Goal: Task Accomplishment & Management: Manage account settings

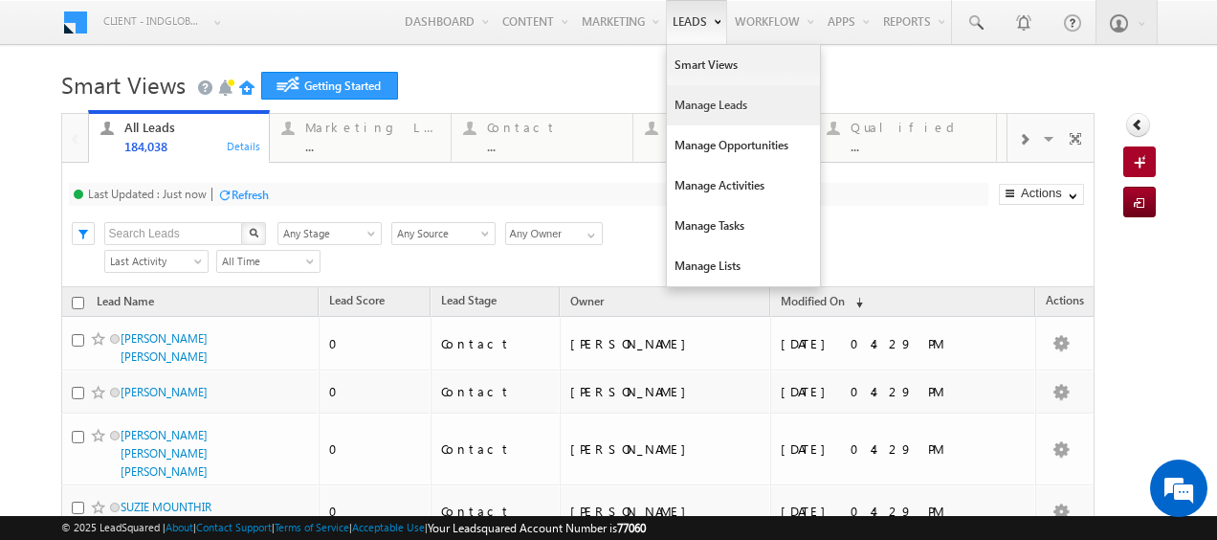
click at [681, 103] on link "Manage Leads" at bounding box center [743, 105] width 153 height 40
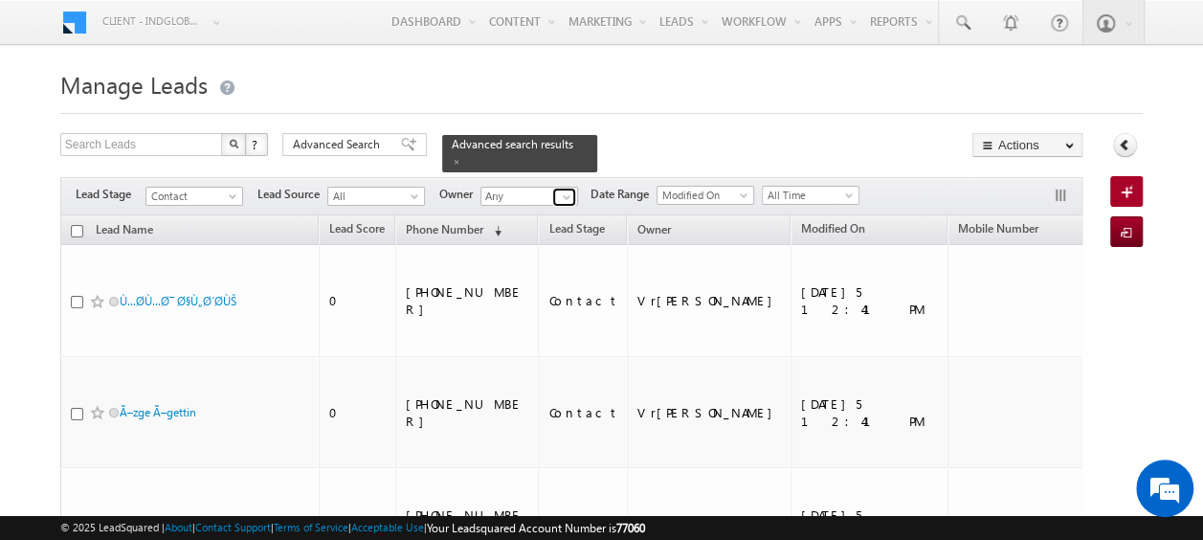
click at [564, 190] on span at bounding box center [566, 196] width 15 height 15
type input "o"
click at [553, 205] on link "Current User" at bounding box center [575, 216] width 191 height 22
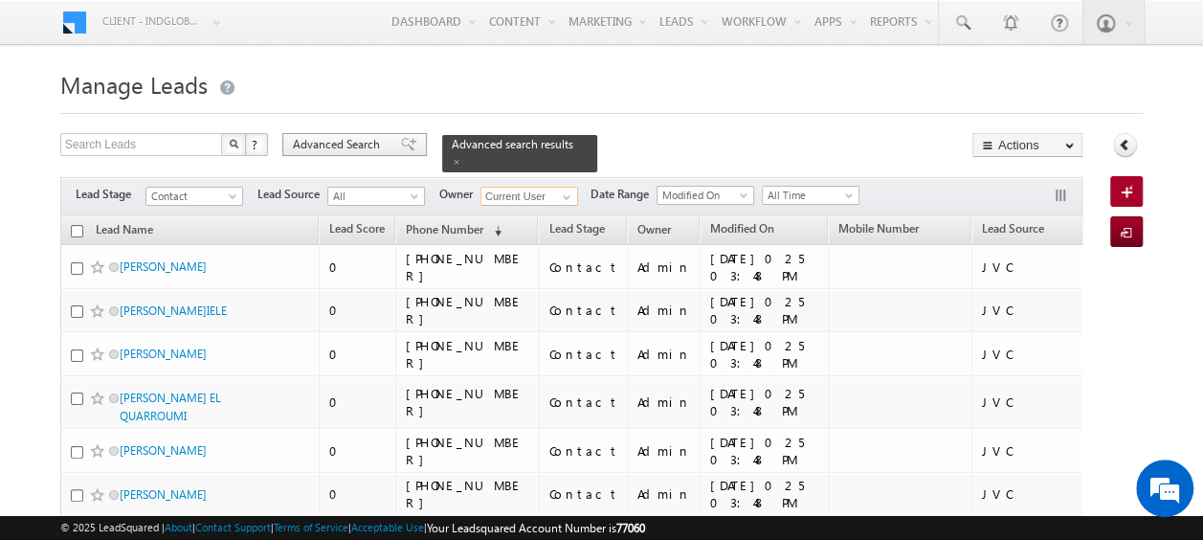
type input "Current User"
click at [360, 143] on span "Advanced Search" at bounding box center [339, 144] width 93 height 17
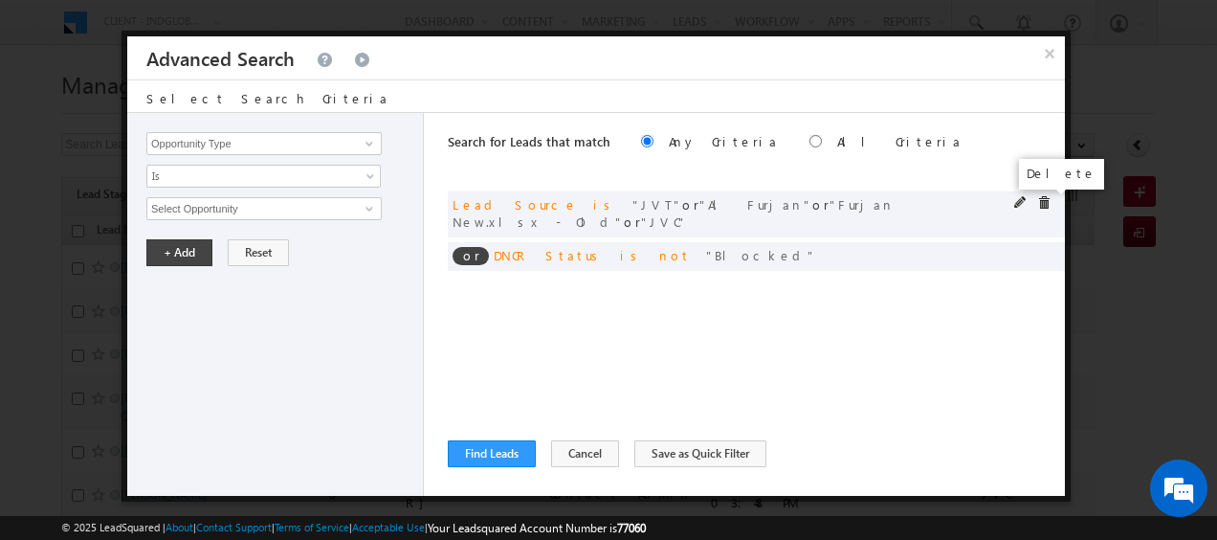
click at [1042, 203] on span at bounding box center [1043, 202] width 13 height 13
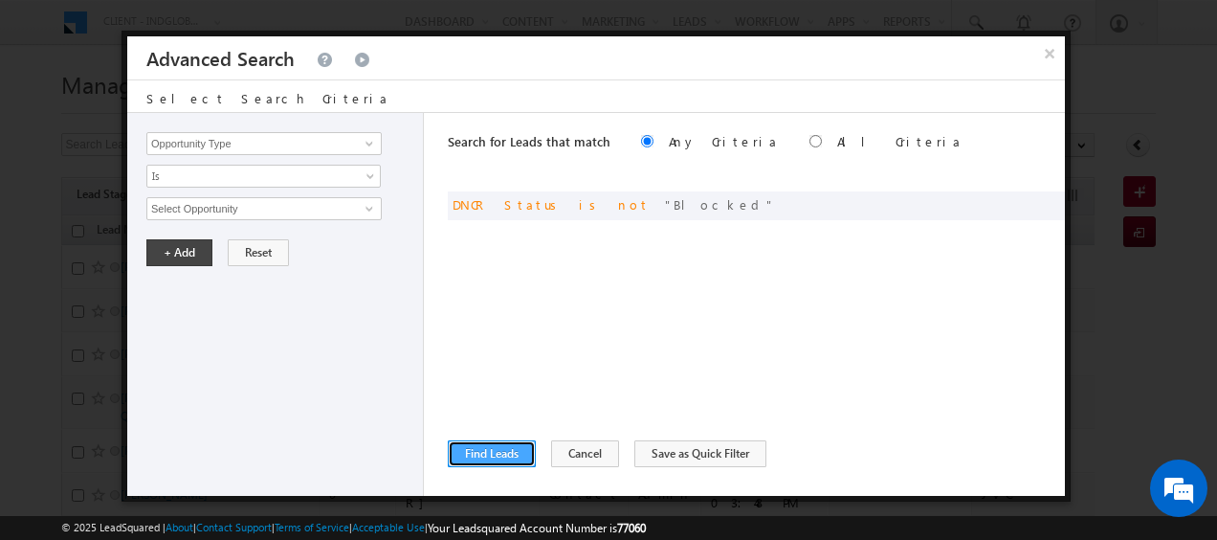
click at [496, 454] on button "Find Leads" at bounding box center [492, 453] width 88 height 27
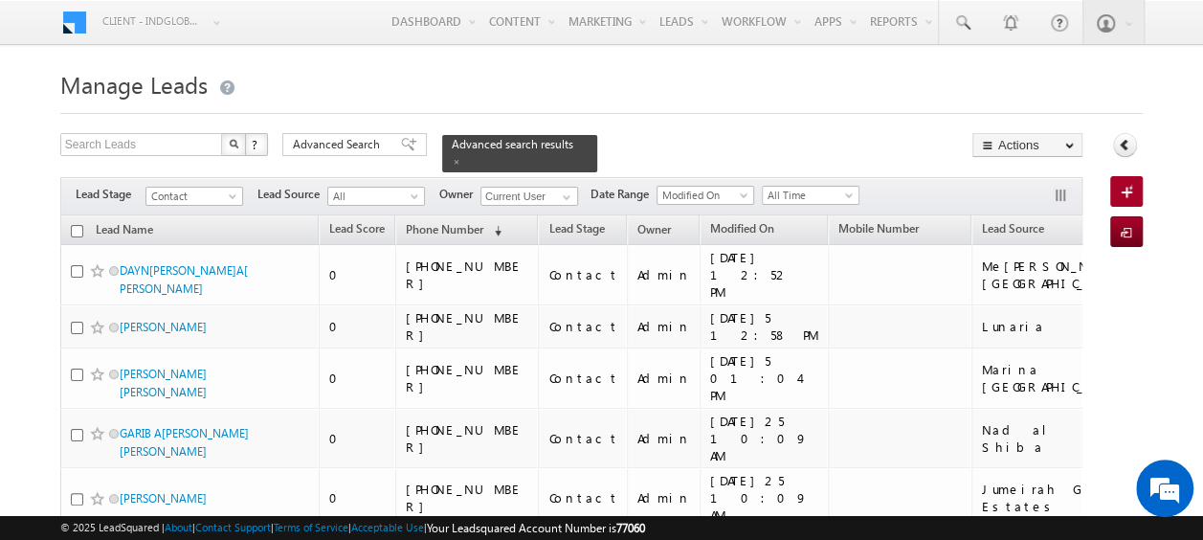
click at [75, 225] on input "checkbox" at bounding box center [77, 231] width 12 height 12
checkbox input "true"
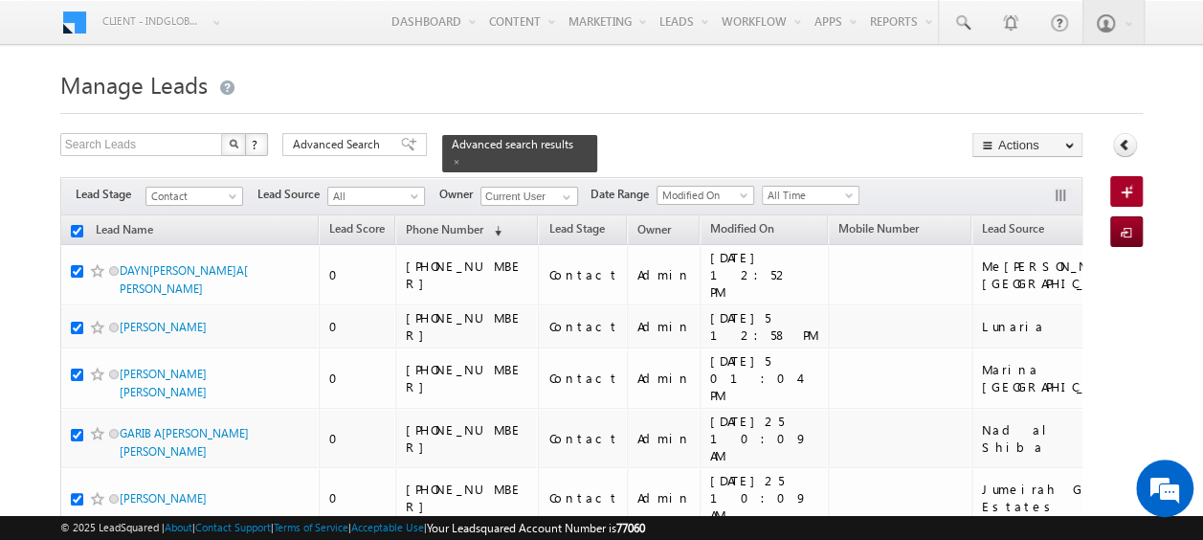
checkbox input "true"
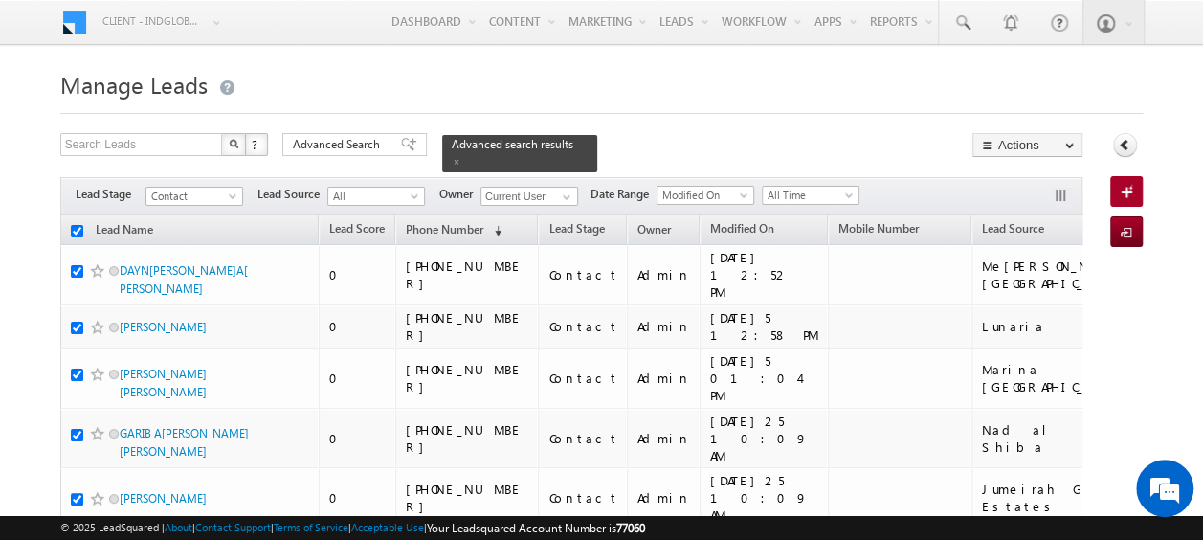
checkbox input "true"
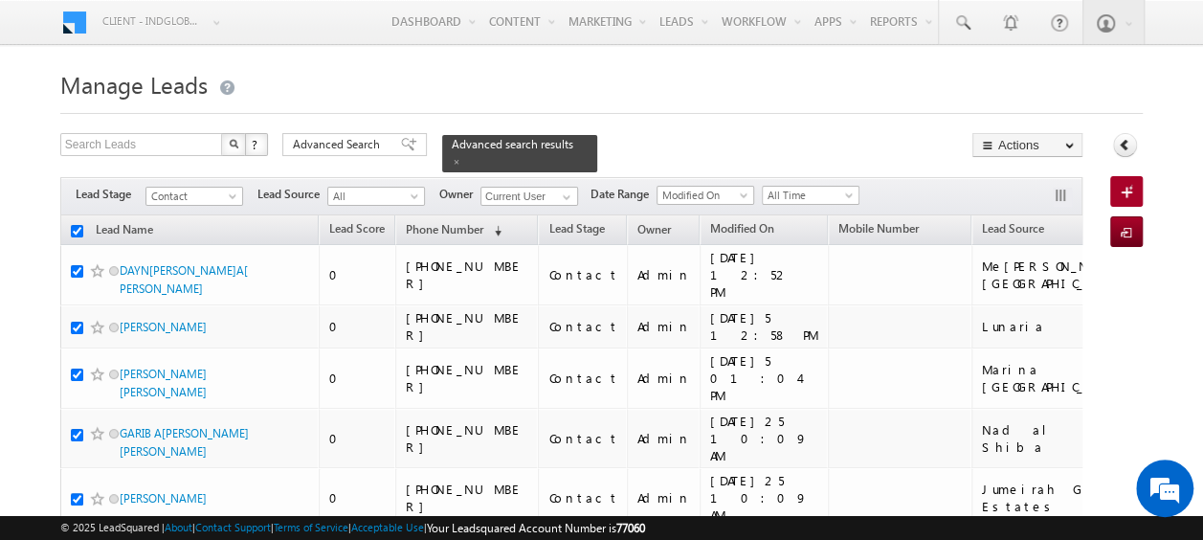
checkbox input "true"
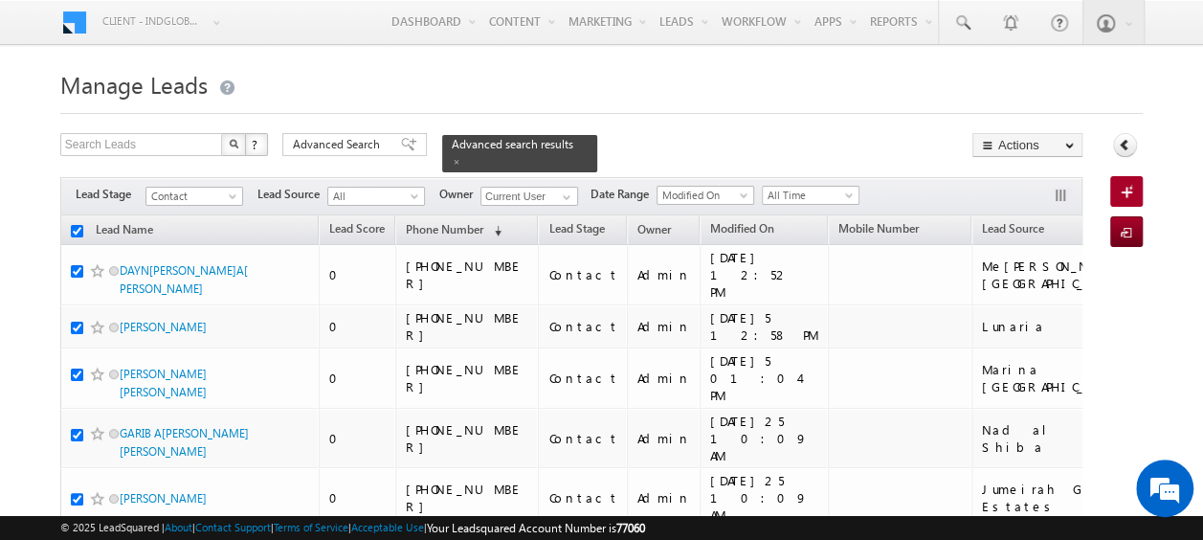
checkbox input "true"
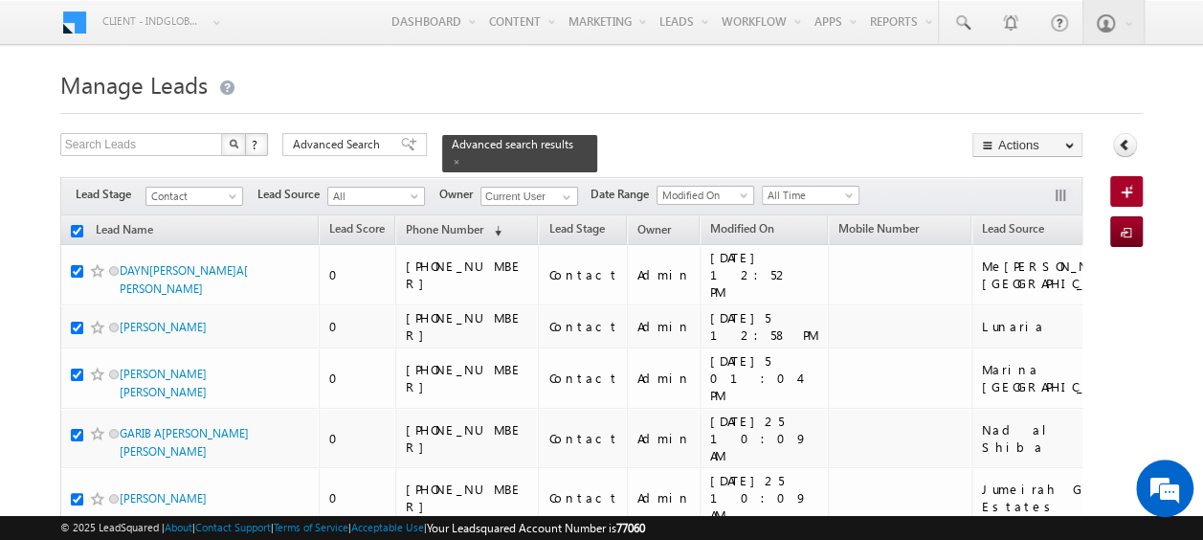
checkbox input "true"
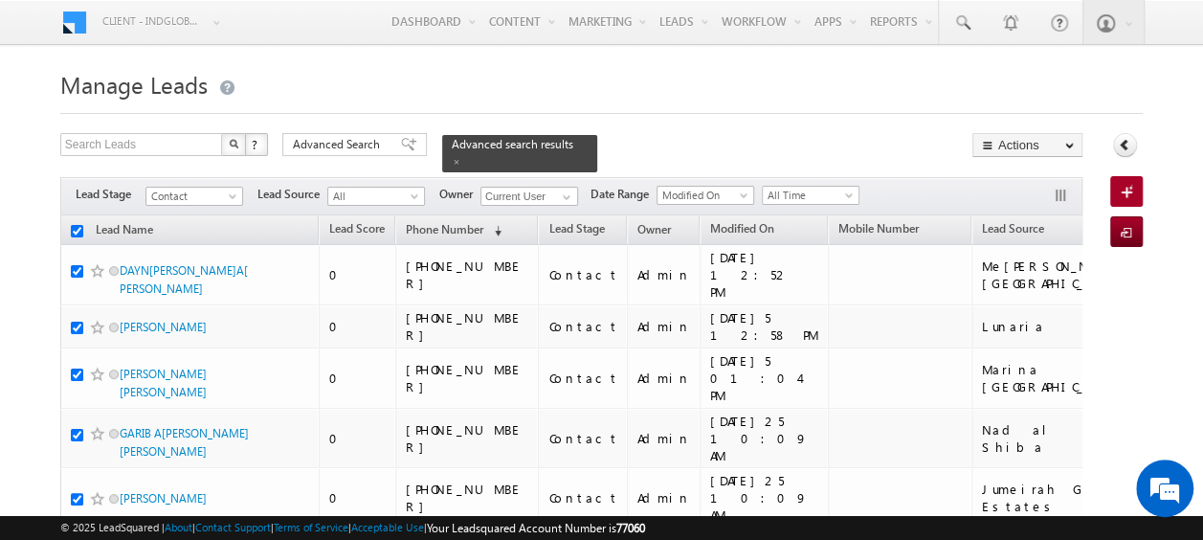
checkbox input "true"
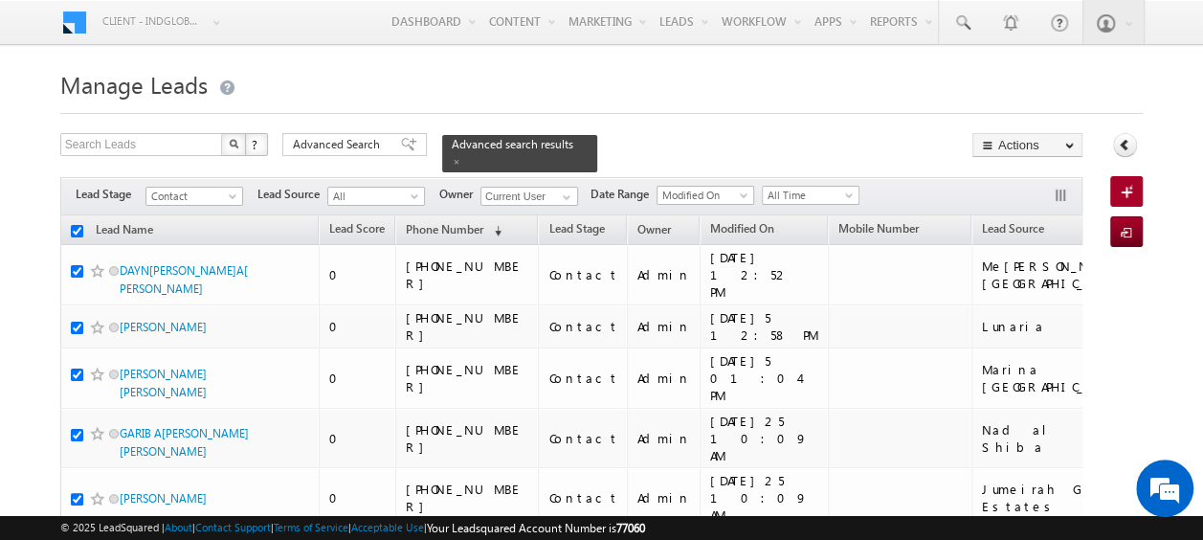
checkbox input "true"
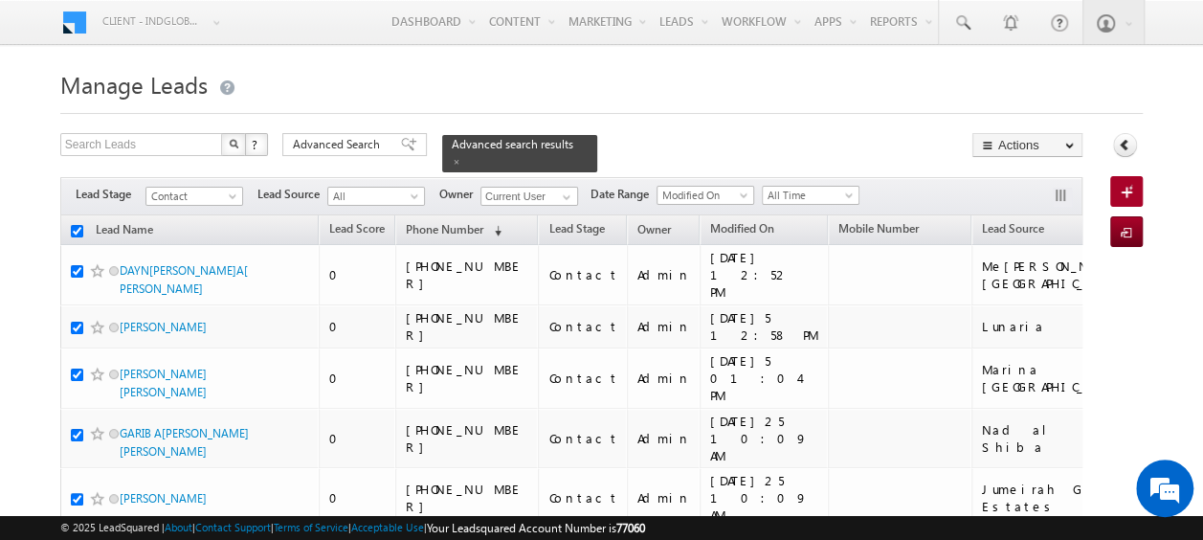
checkbox input "true"
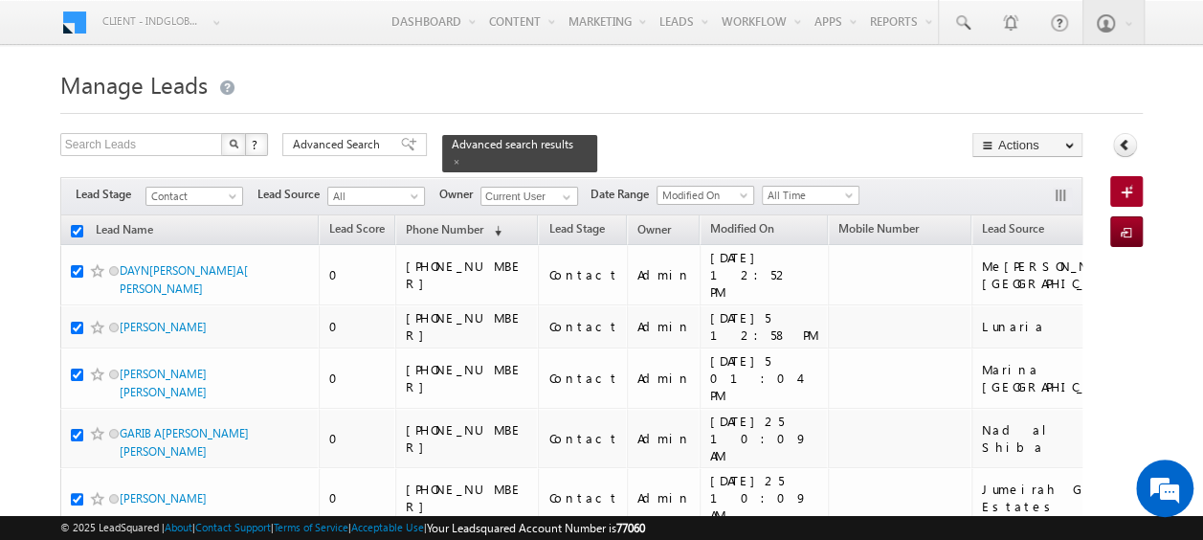
checkbox input "true"
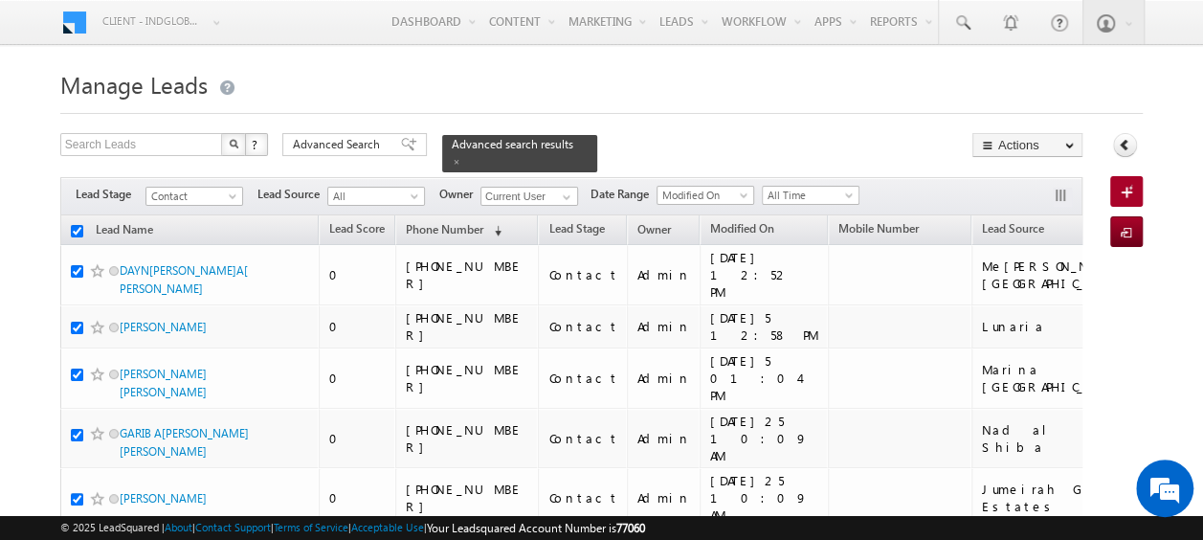
checkbox input "true"
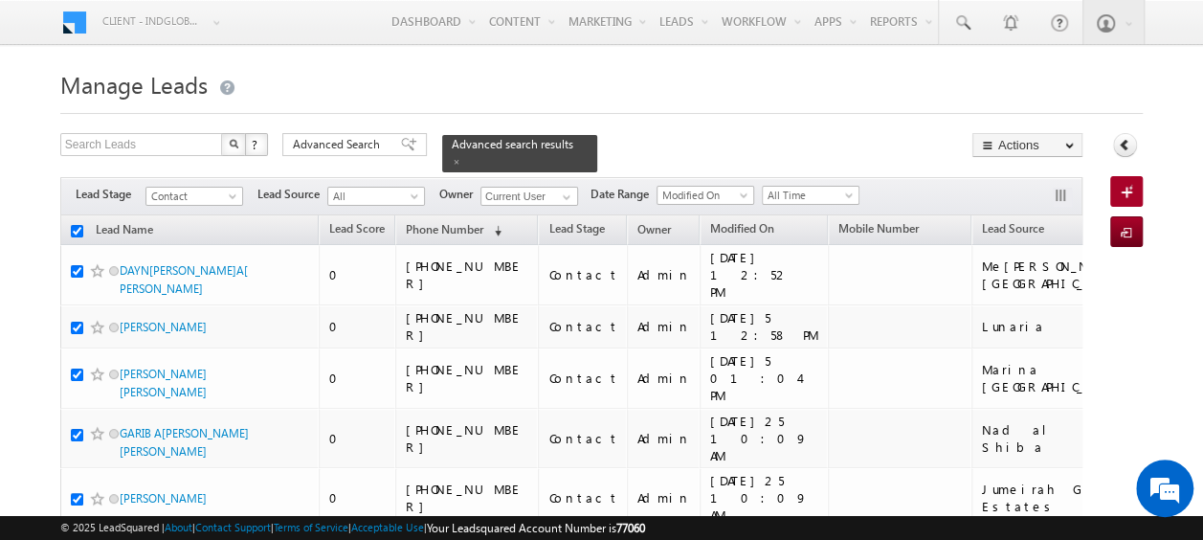
checkbox input "true"
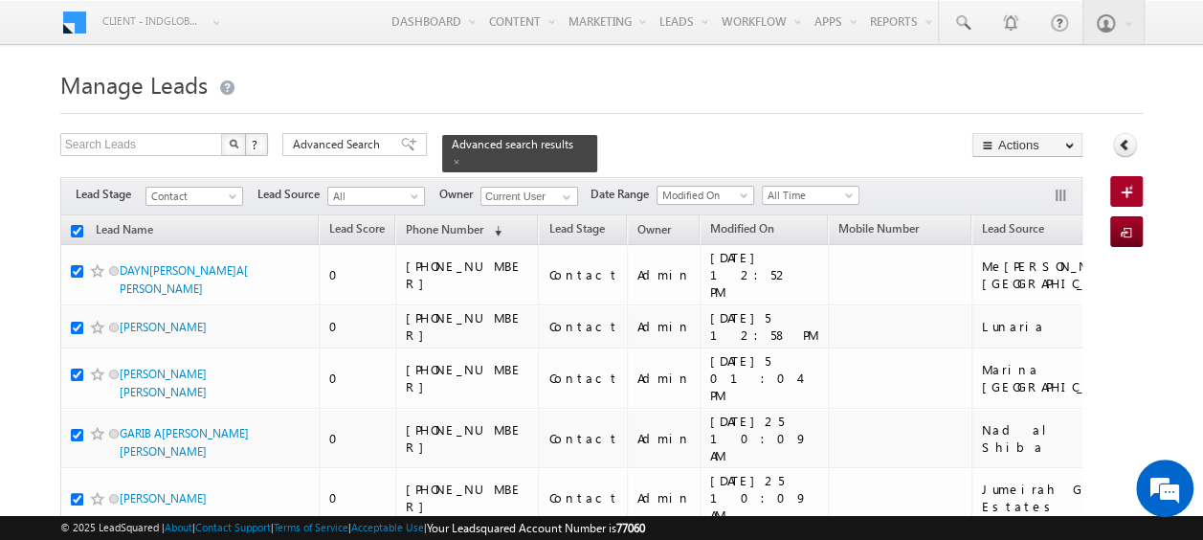
checkbox input "true"
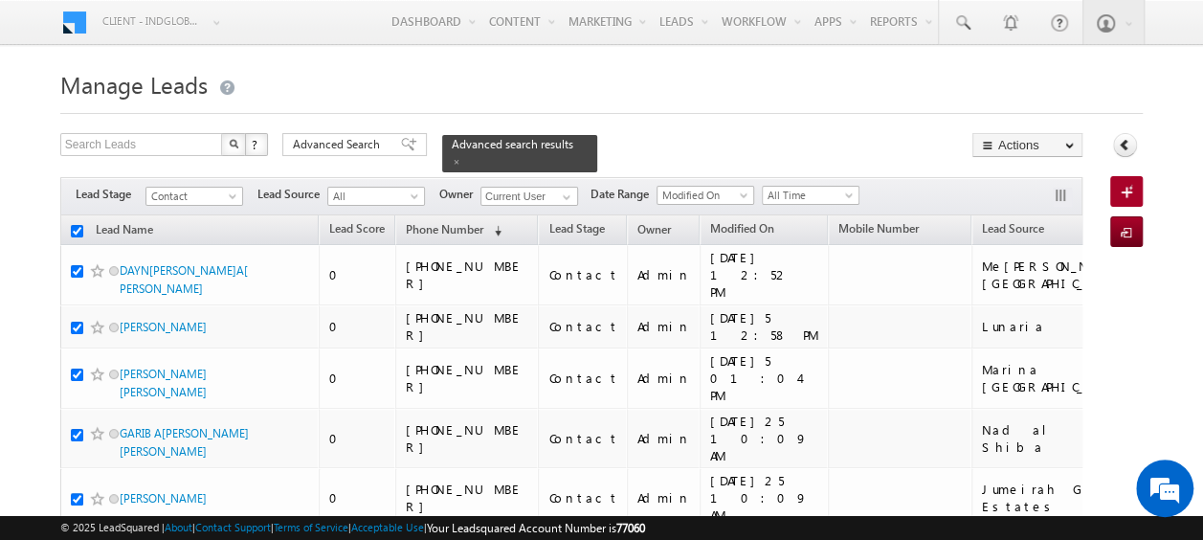
checkbox input "true"
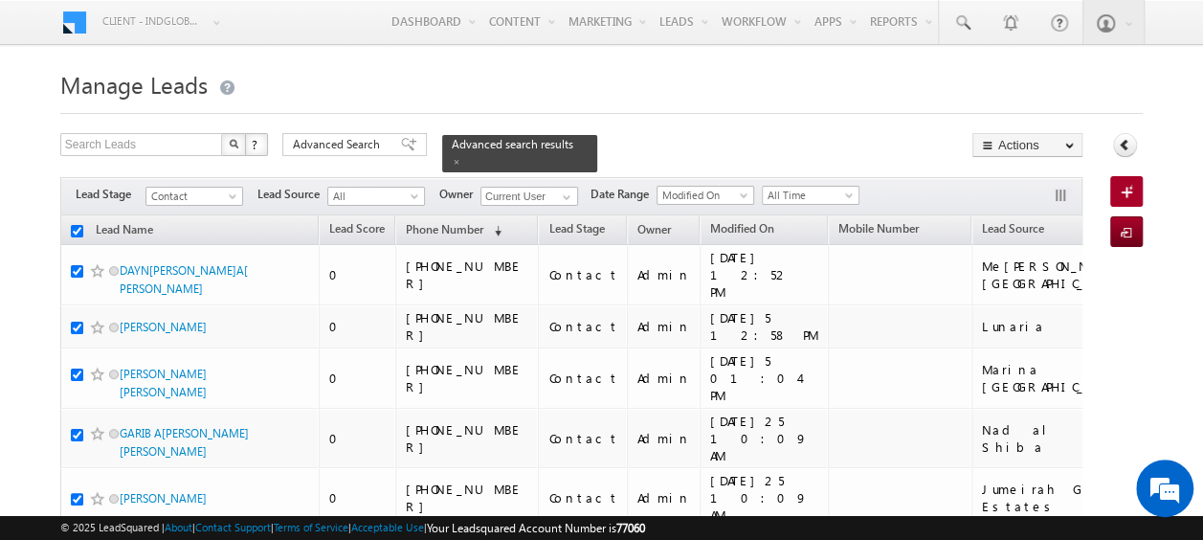
checkbox input "true"
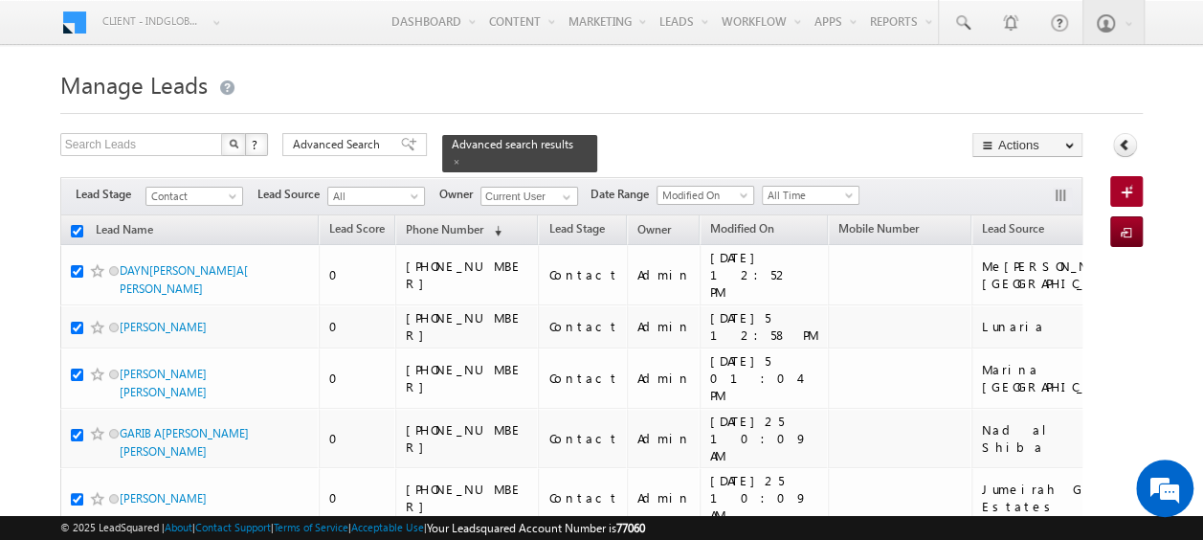
checkbox input "true"
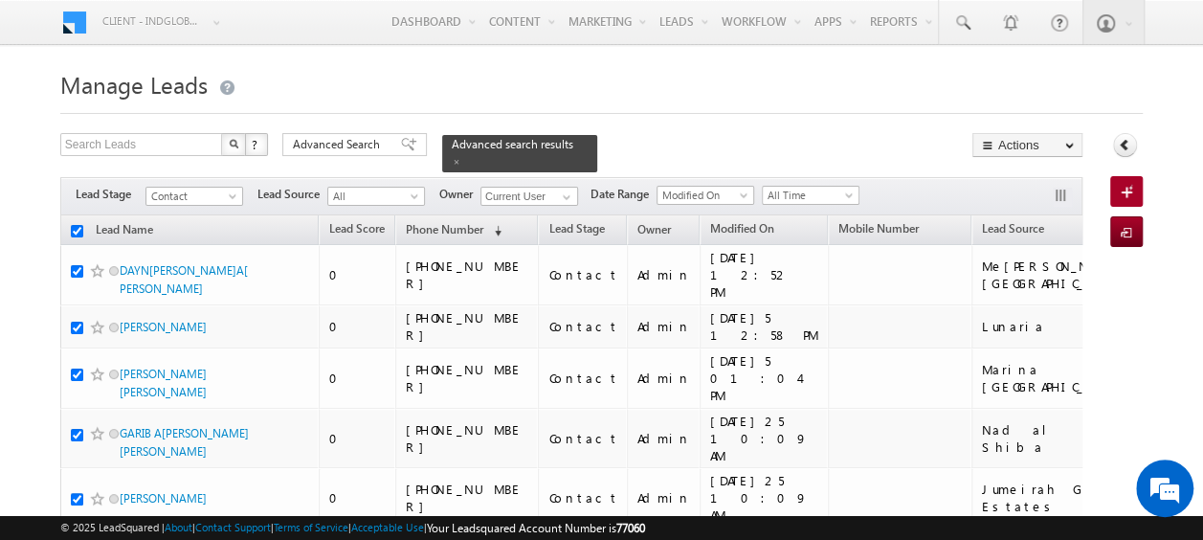
checkbox input "true"
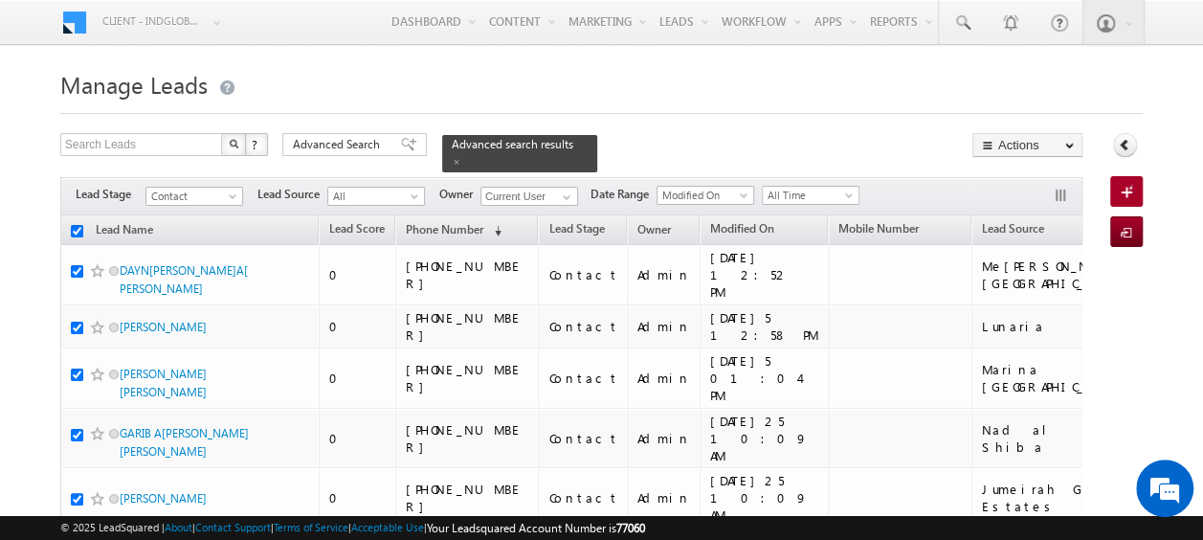
checkbox input "true"
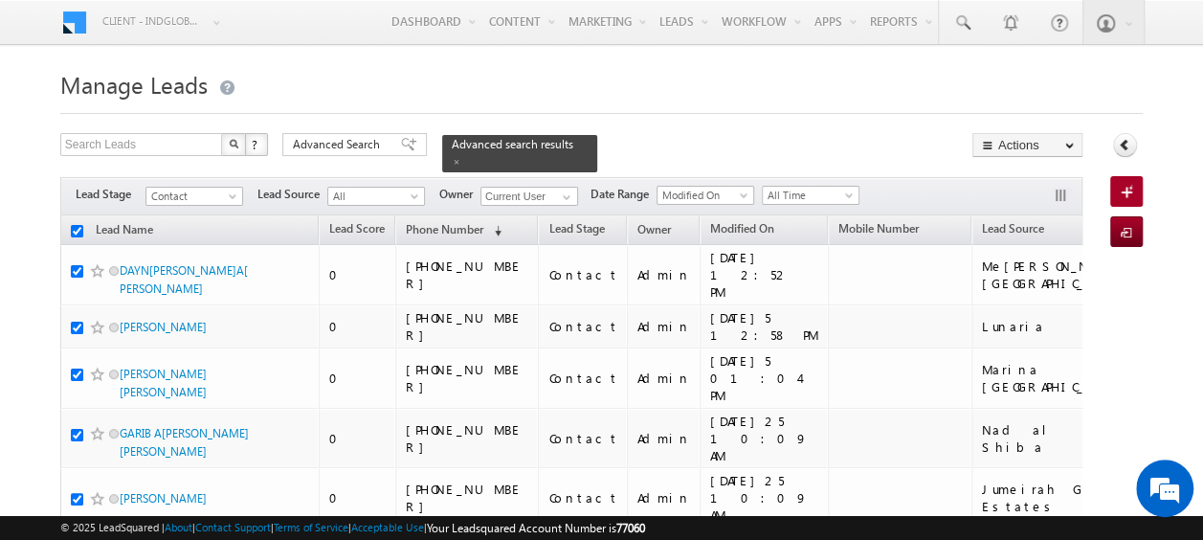
checkbox input "true"
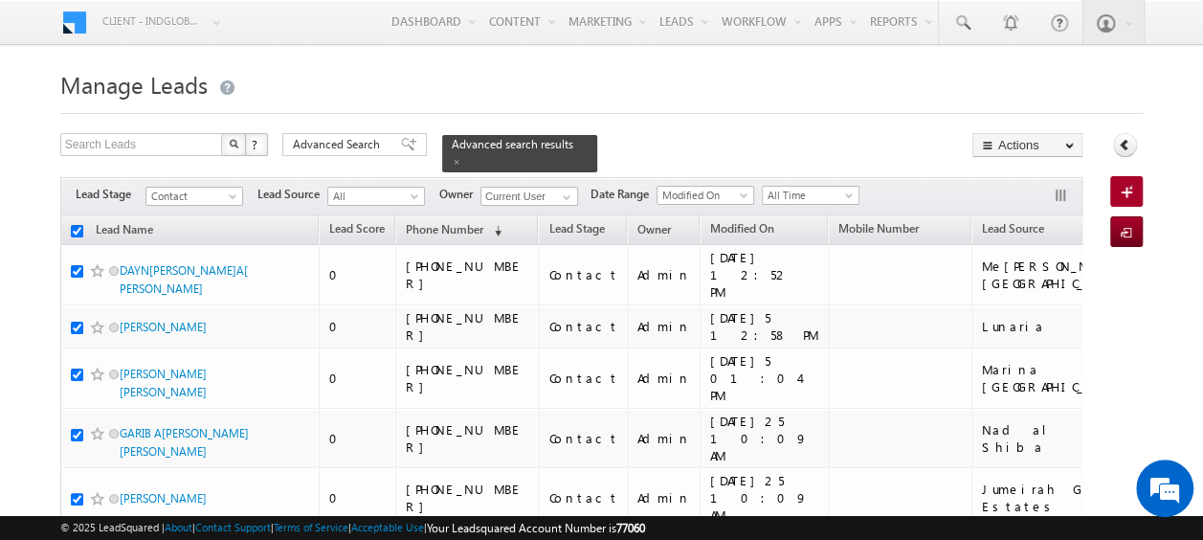
checkbox input "true"
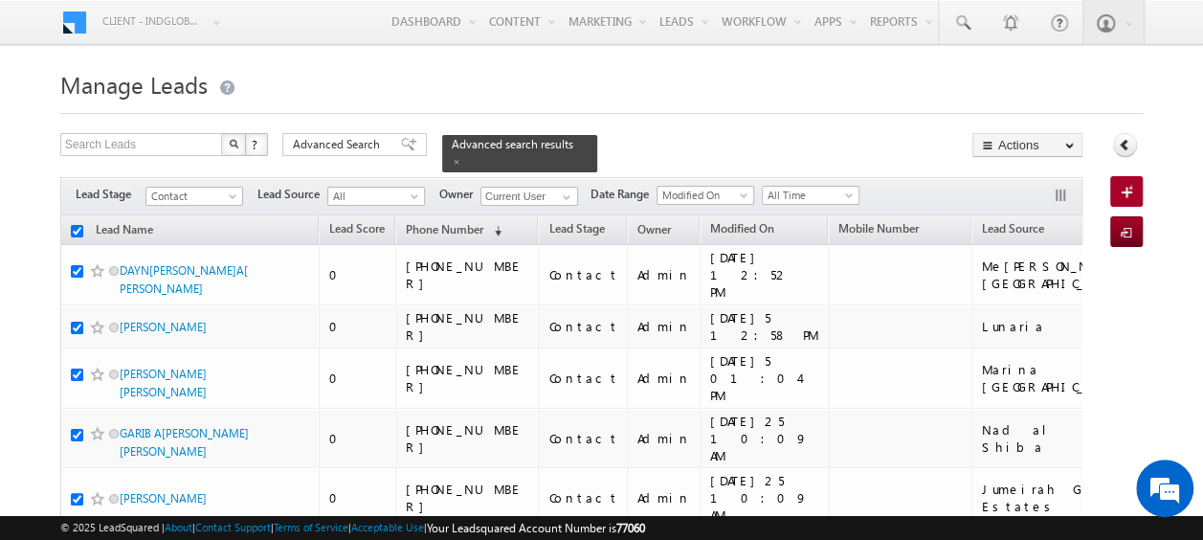
checkbox input "true"
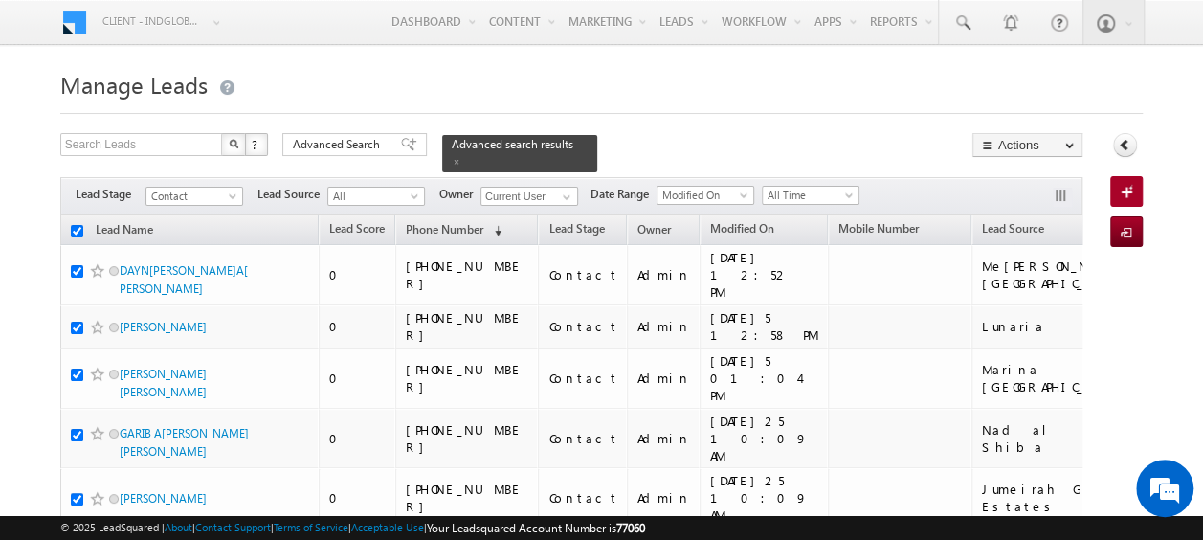
checkbox input "true"
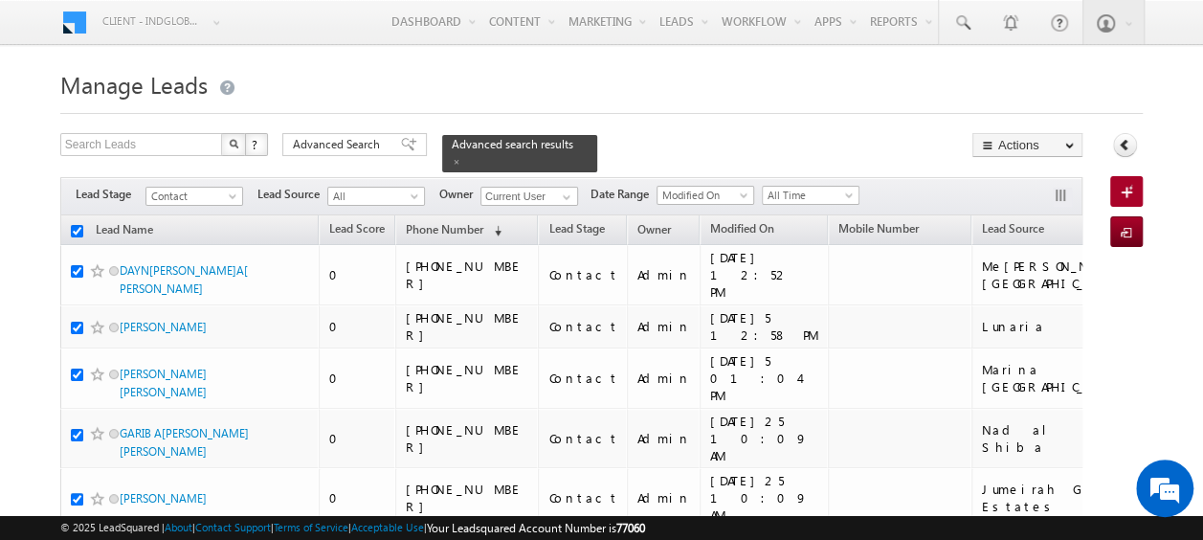
checkbox input "true"
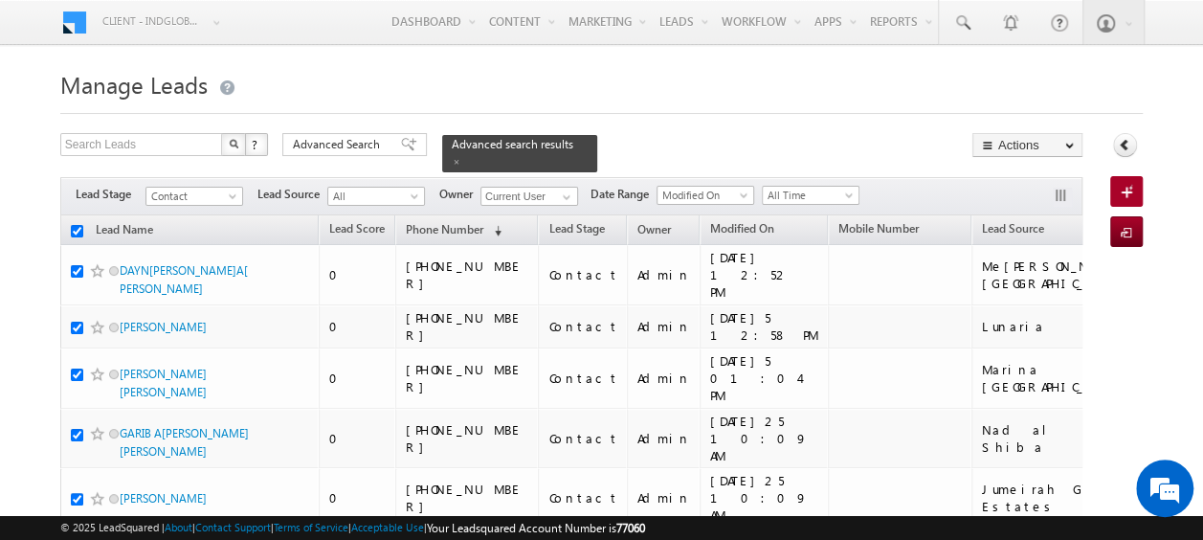
checkbox input "true"
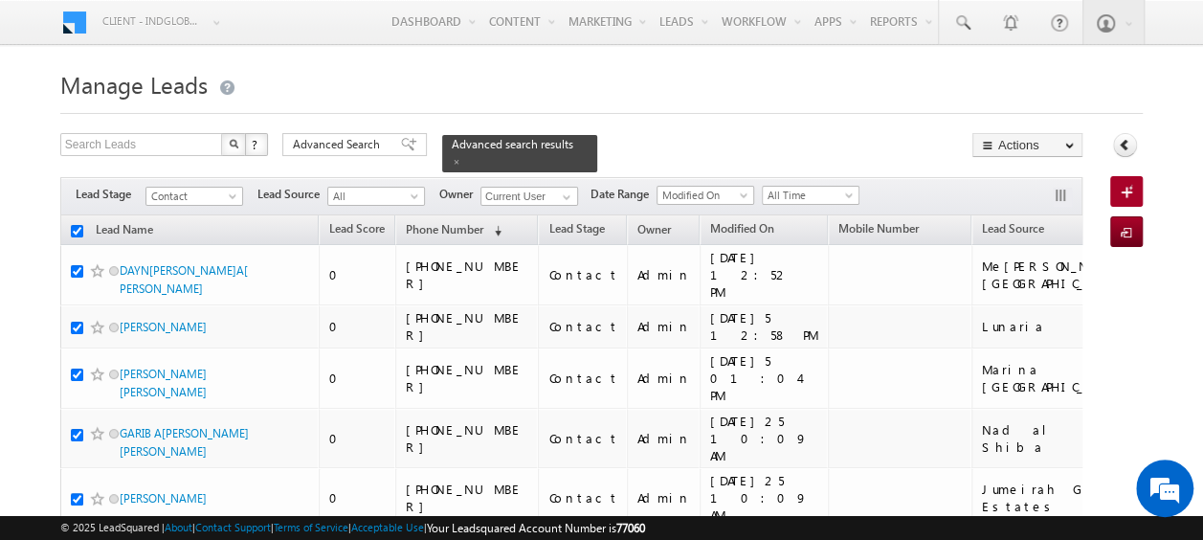
checkbox input "true"
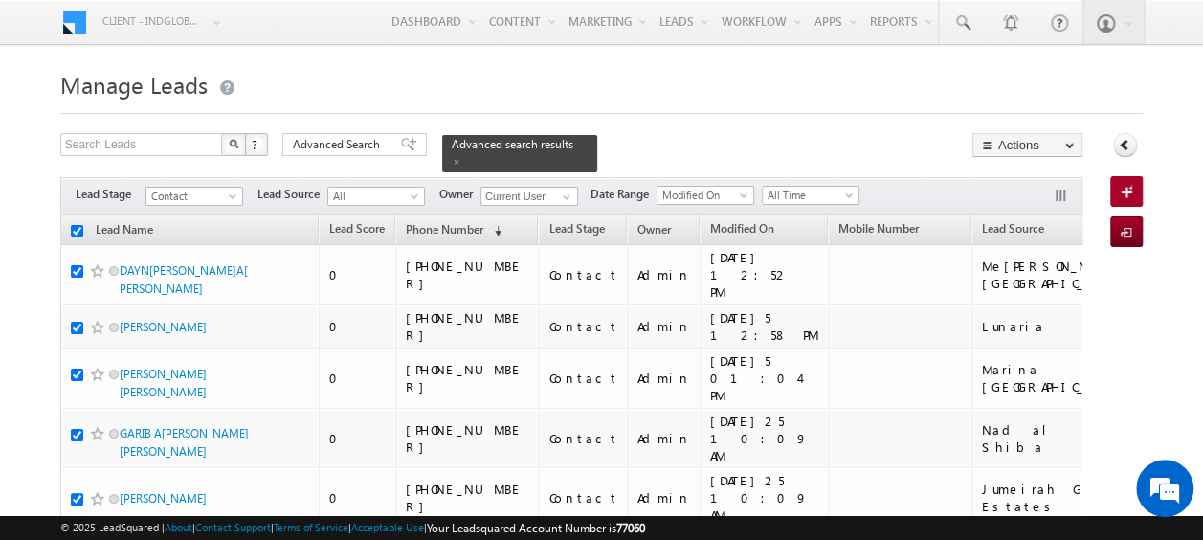
checkbox input "true"
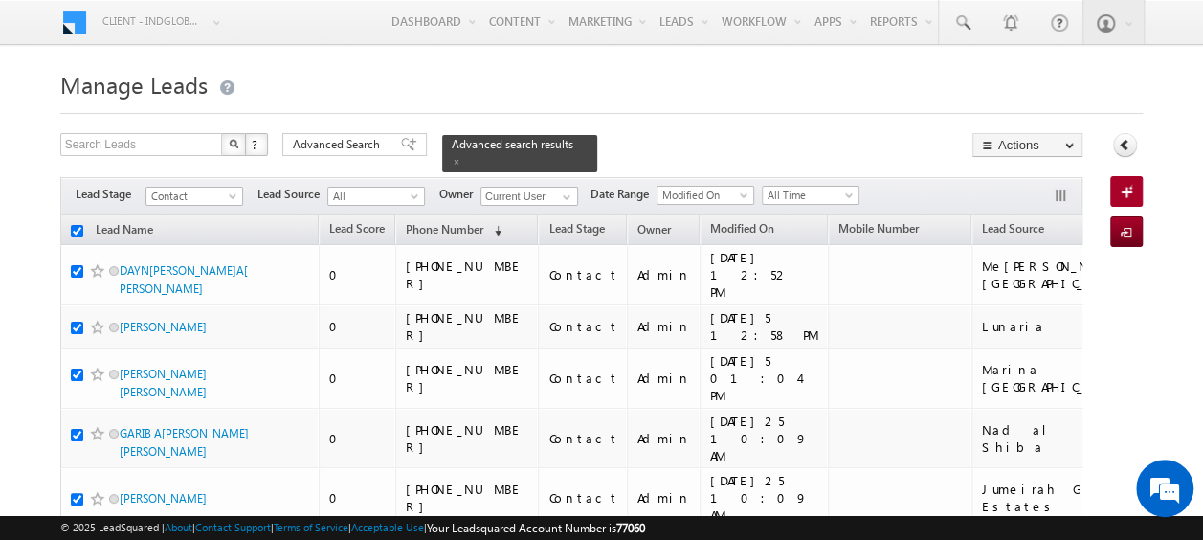
checkbox input "true"
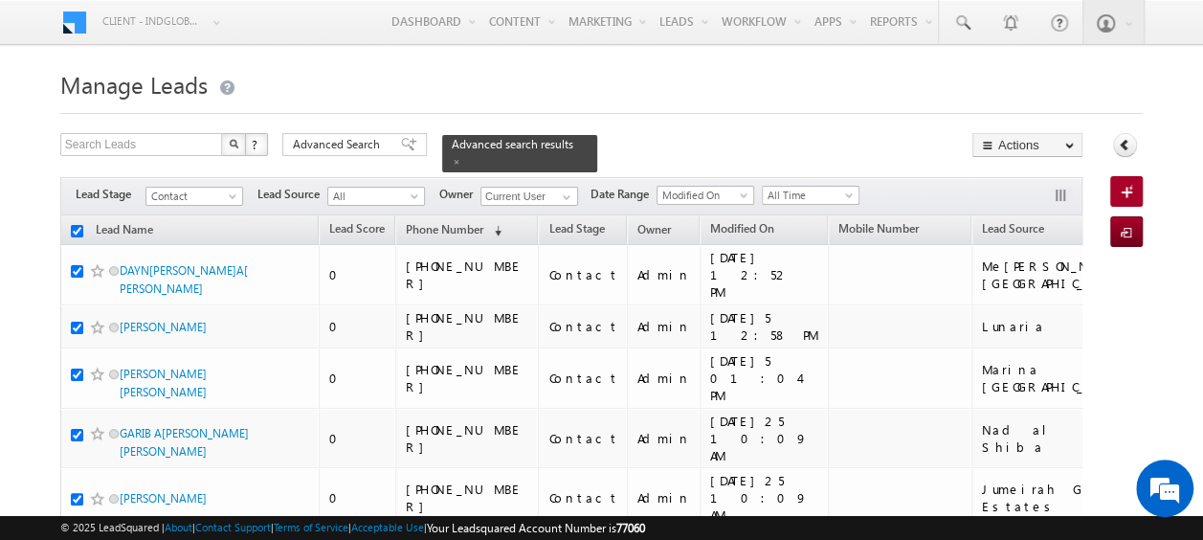
checkbox input "true"
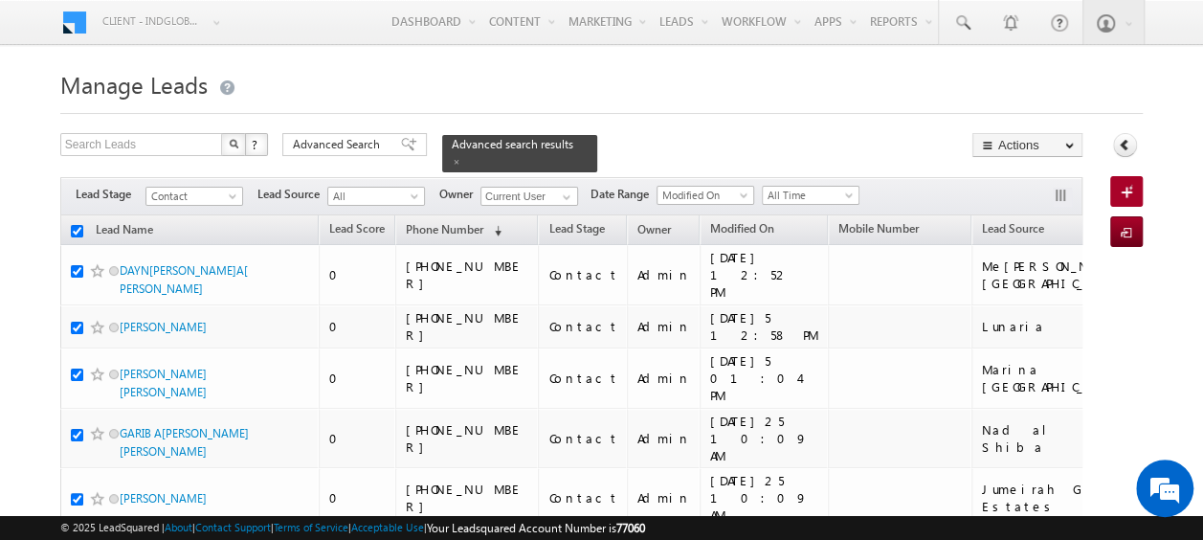
checkbox input "true"
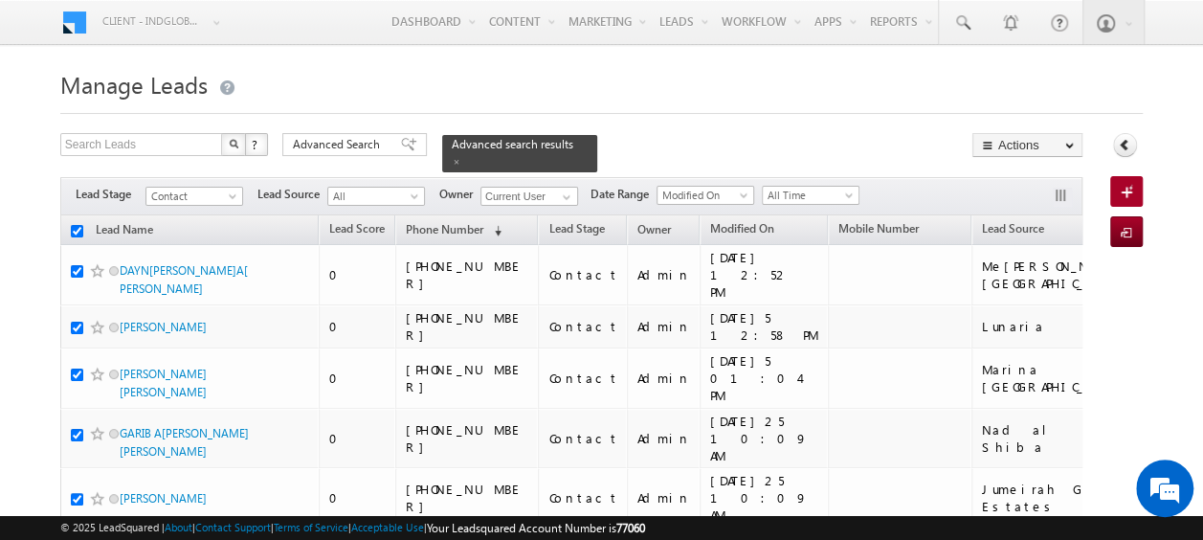
checkbox input "true"
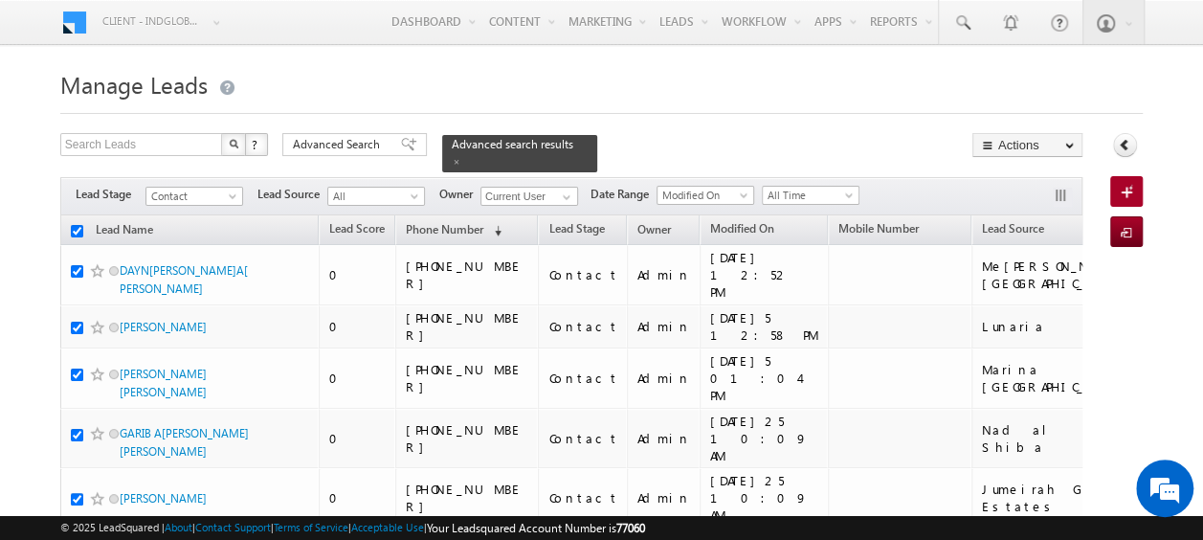
checkbox input "true"
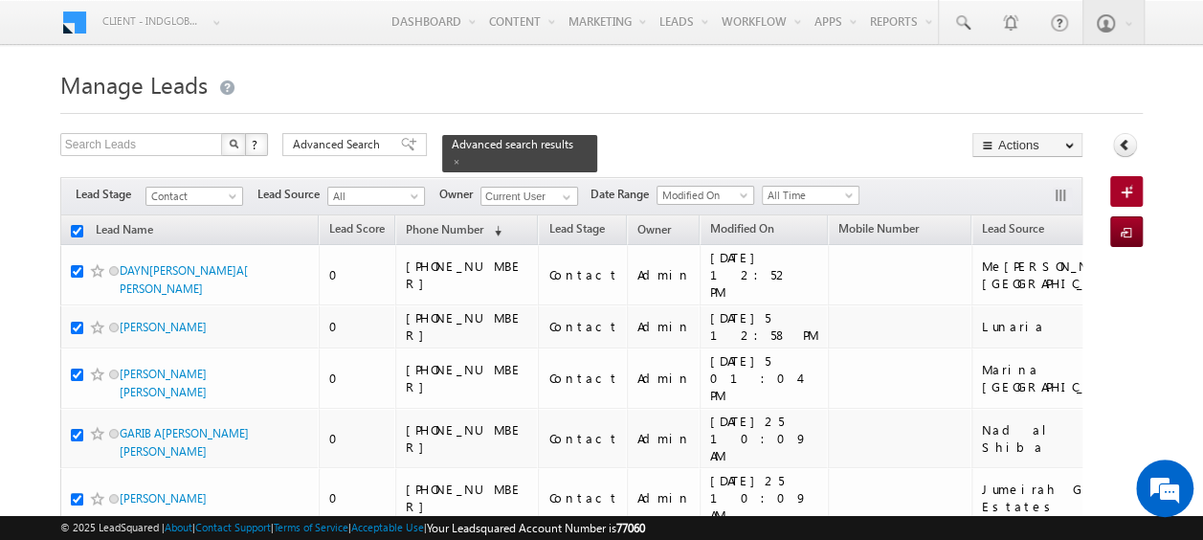
checkbox input "true"
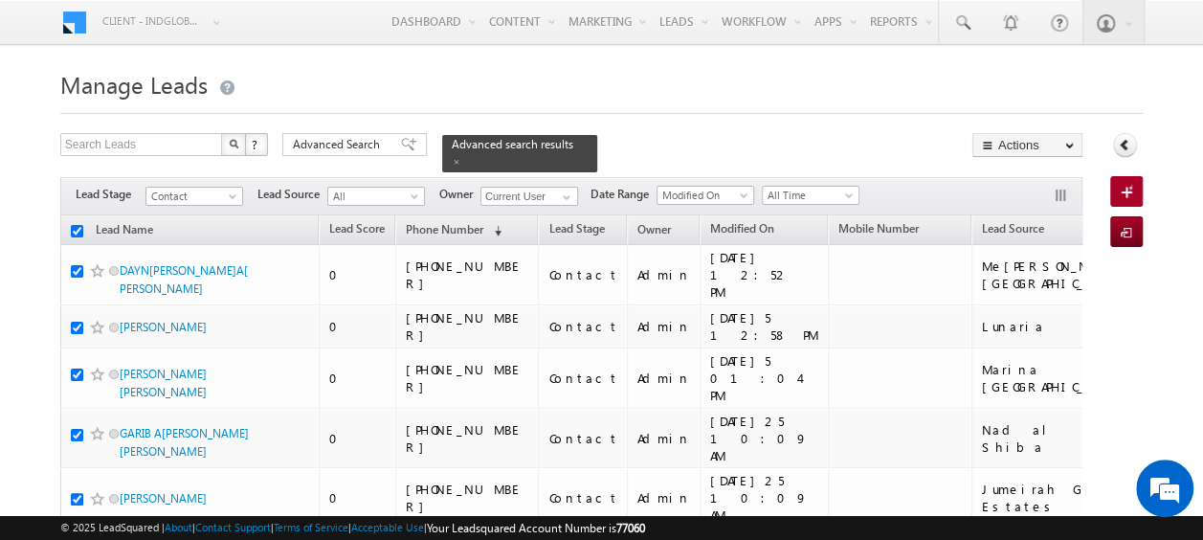
checkbox input "true"
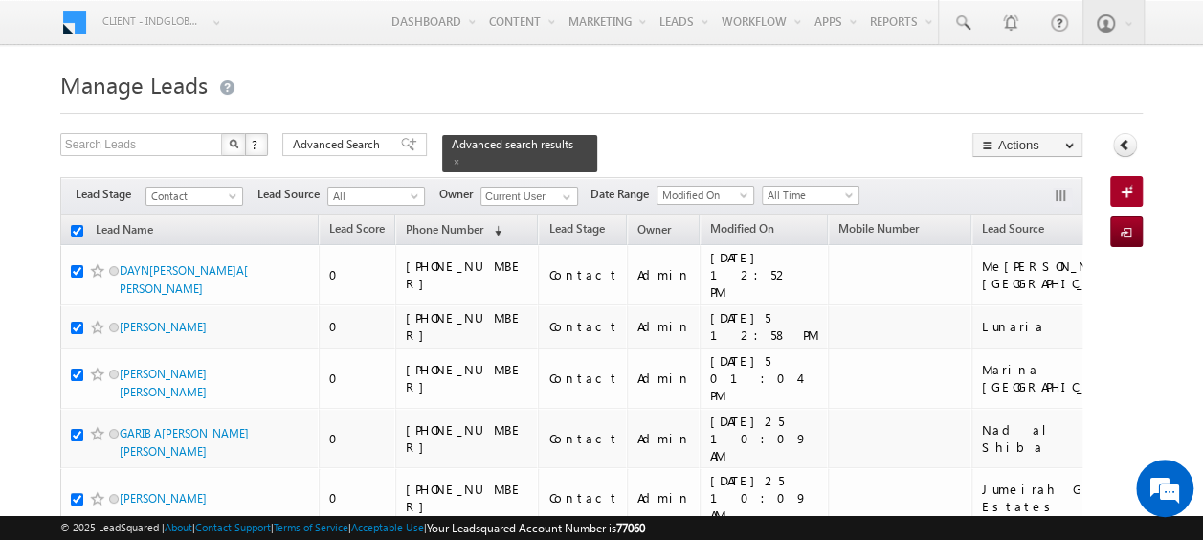
checkbox input "true"
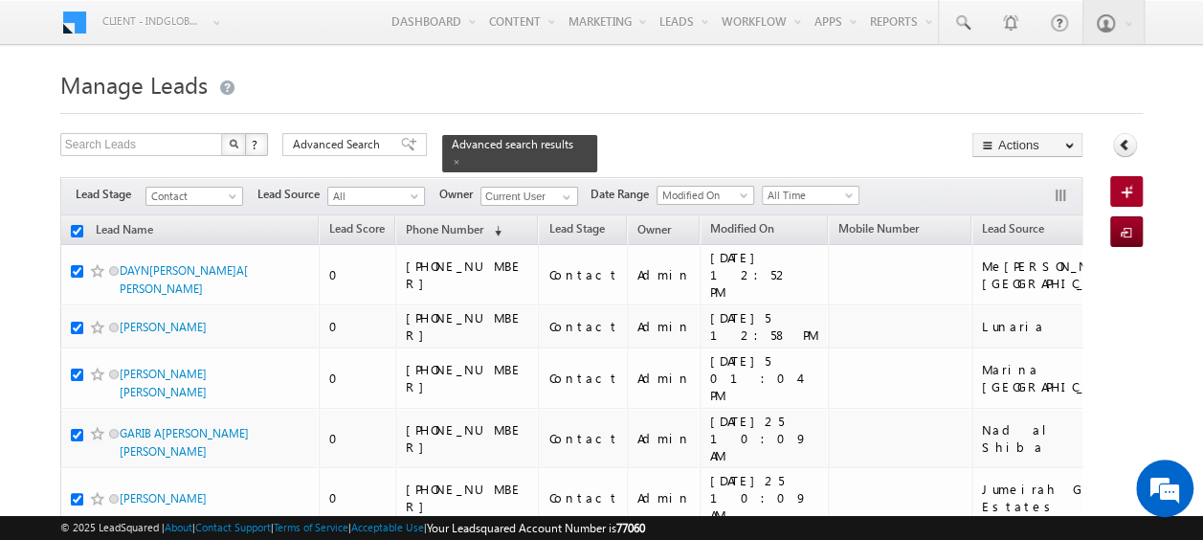
checkbox input "true"
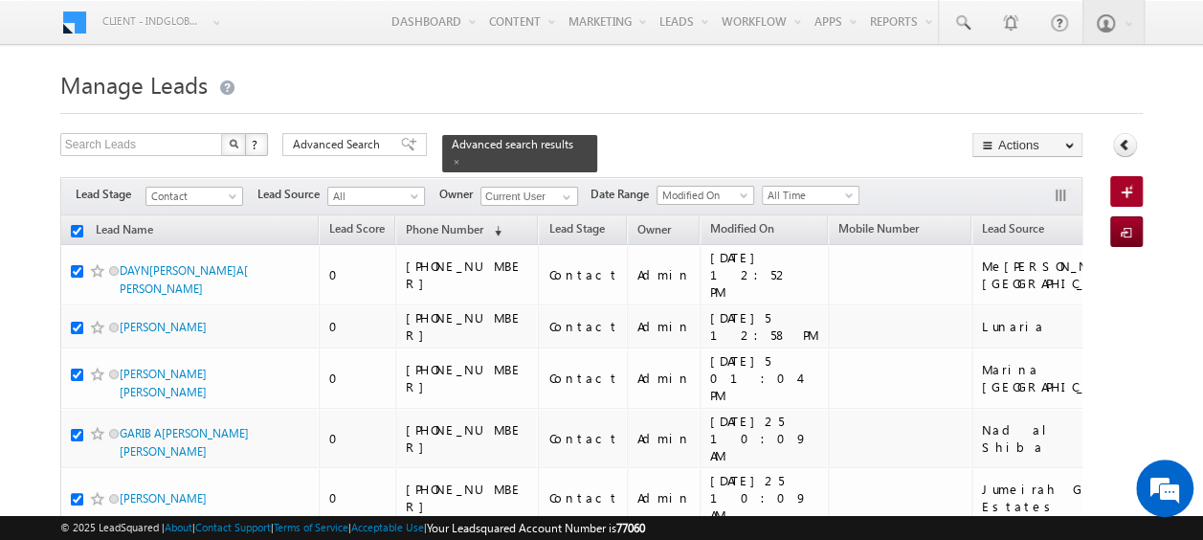
checkbox input "true"
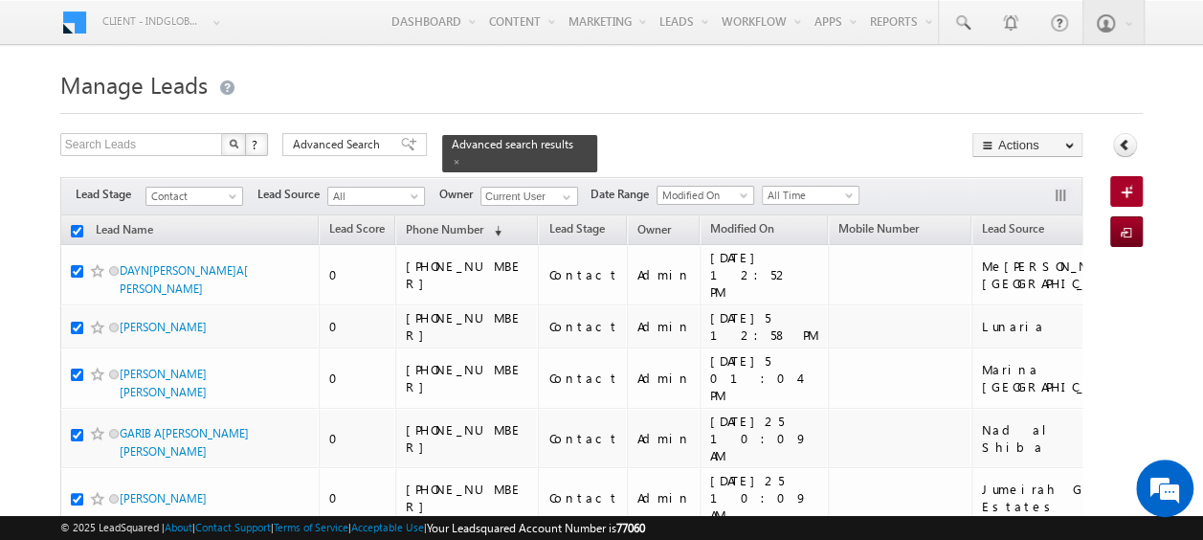
checkbox input "true"
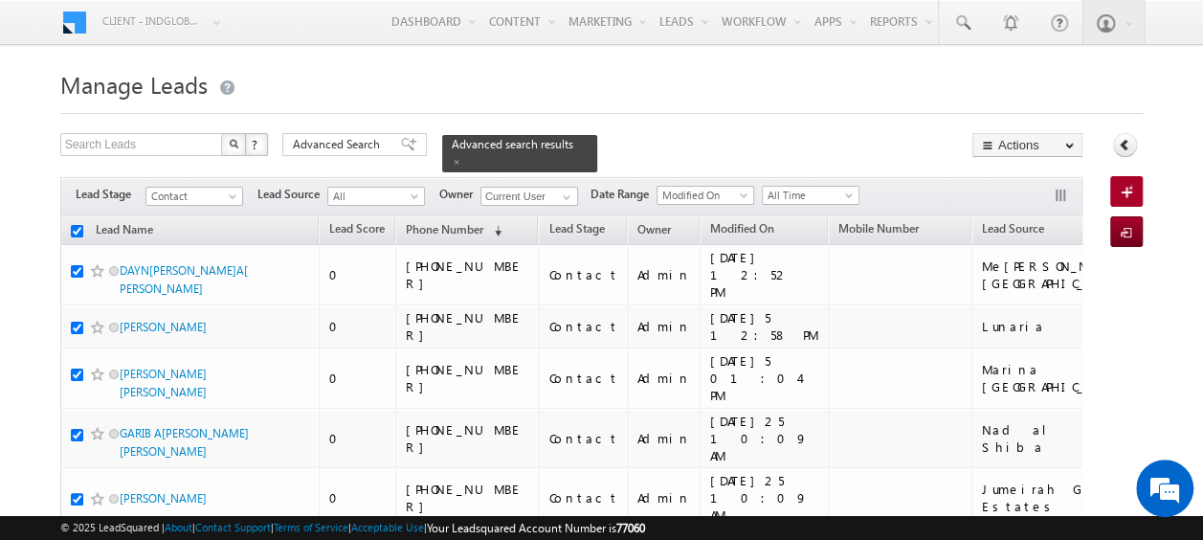
checkbox input "true"
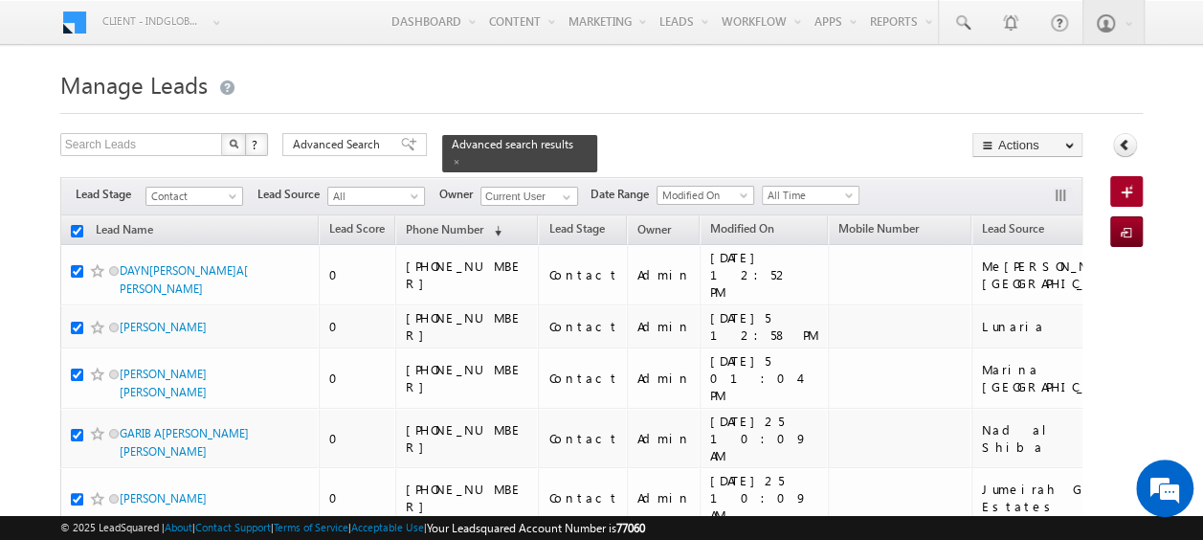
checkbox input "true"
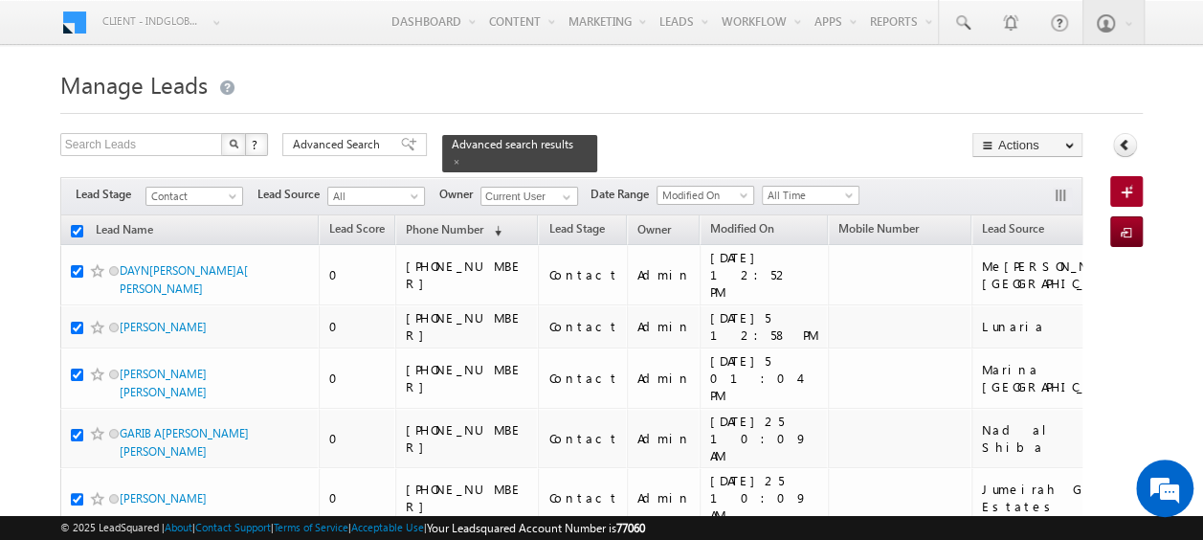
checkbox input "true"
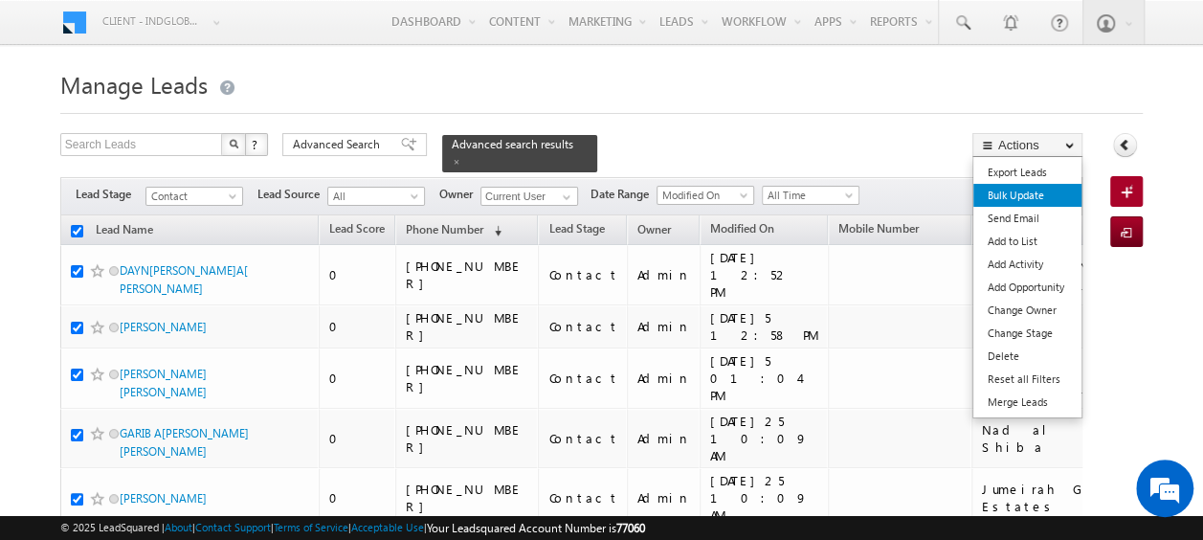
click at [1015, 197] on link "Bulk Update" at bounding box center [1027, 195] width 108 height 23
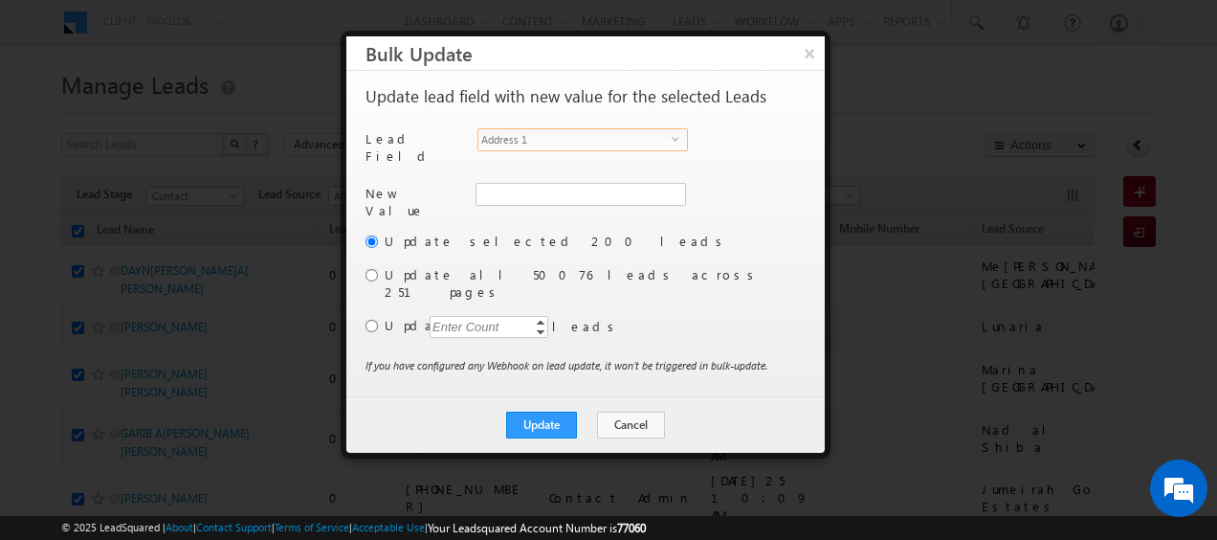
click at [674, 140] on span "select" at bounding box center [679, 138] width 15 height 9
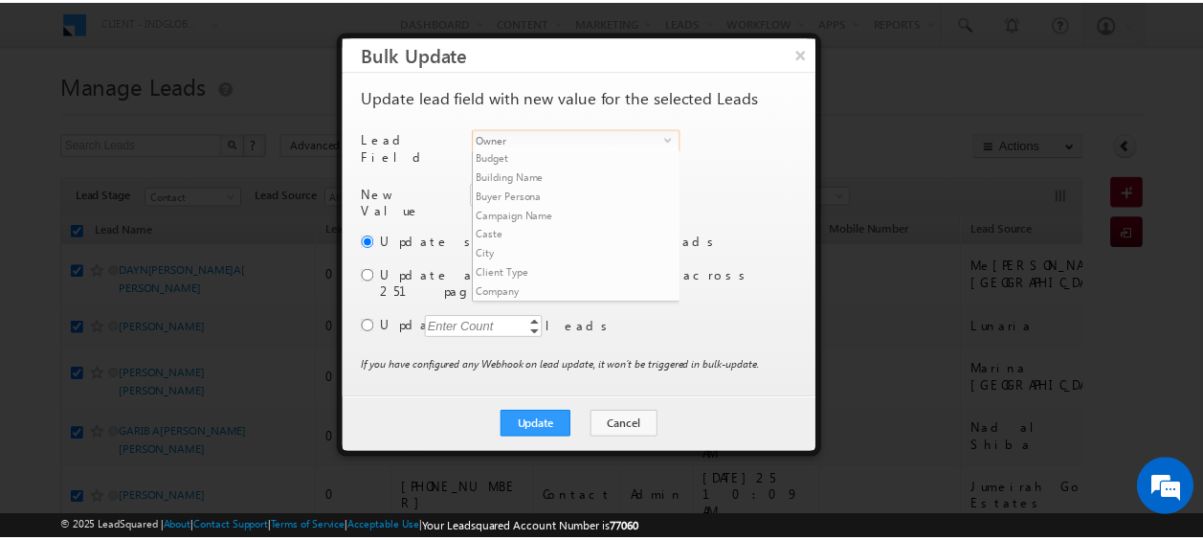
scroll to position [728, 0]
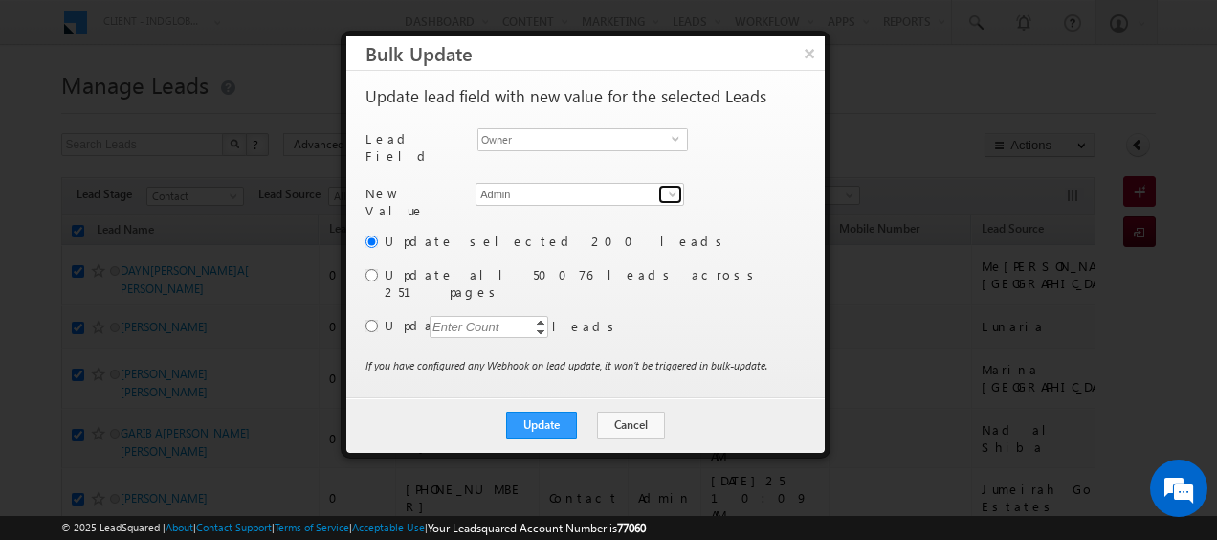
click at [670, 187] on span at bounding box center [672, 194] width 15 height 15
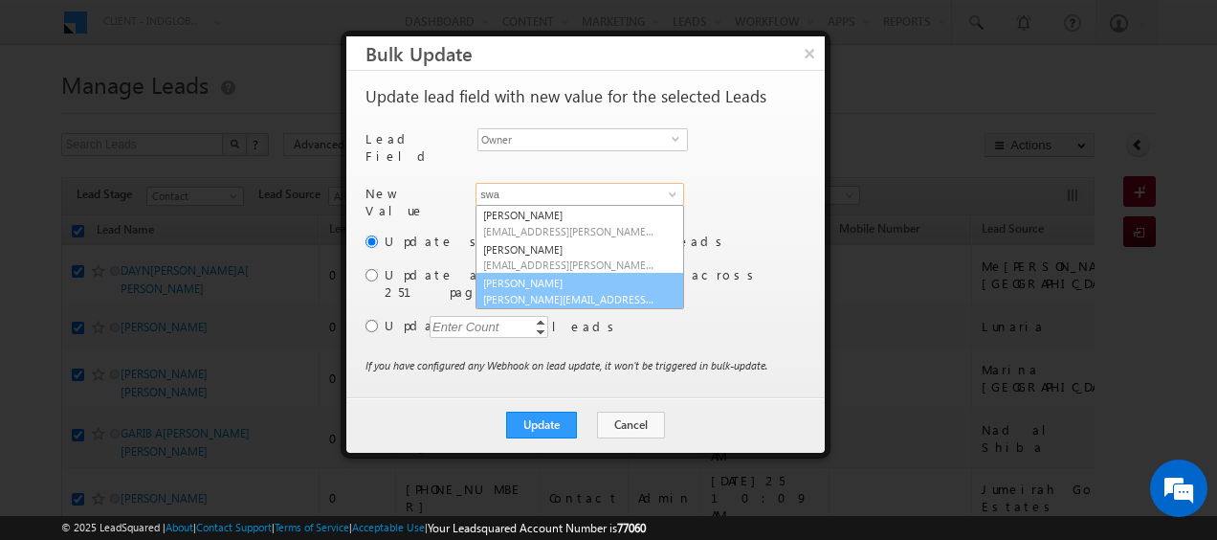
click at [563, 273] on link "Swarup Chandradas [EMAIL_ADDRESS][DOMAIN_NAME]" at bounding box center [580, 291] width 209 height 36
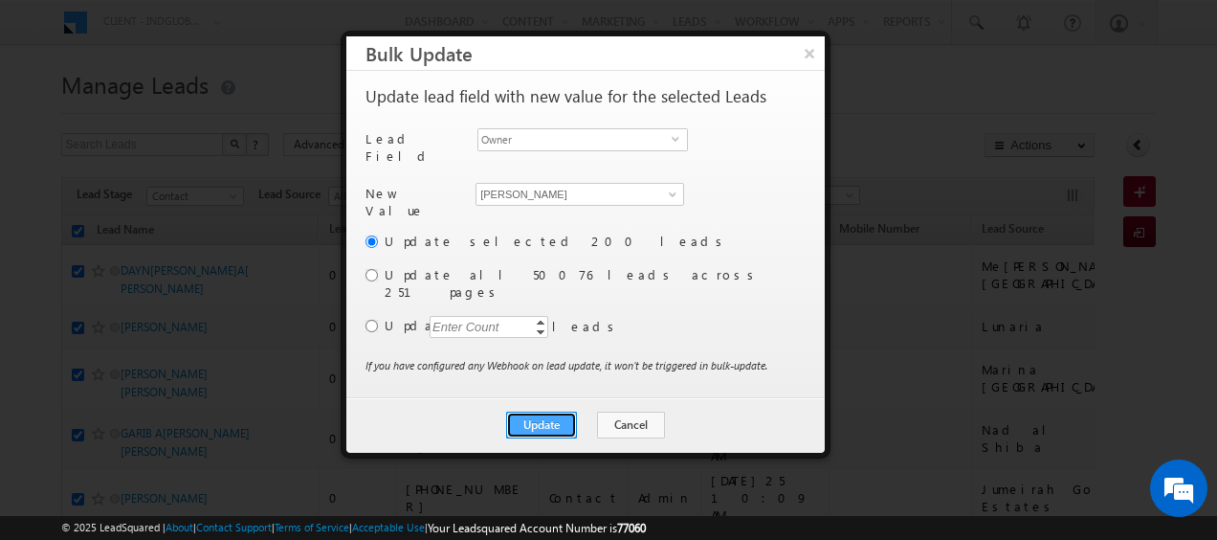
click at [541, 411] on button "Update" at bounding box center [541, 424] width 71 height 27
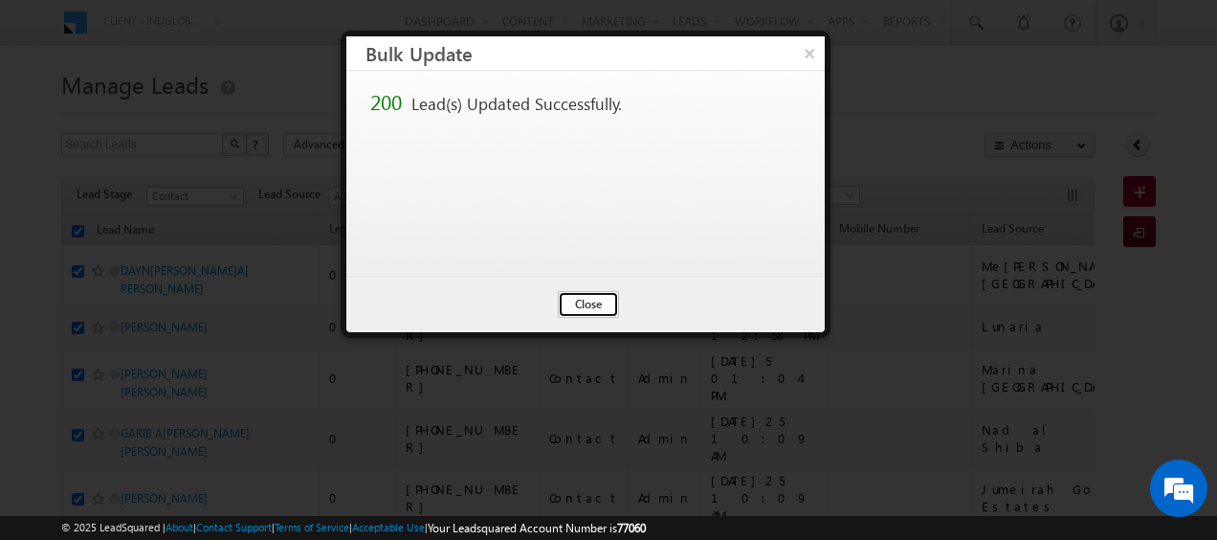
click at [594, 306] on button "Close" at bounding box center [588, 304] width 61 height 27
